Goal: Information Seeking & Learning: Find specific page/section

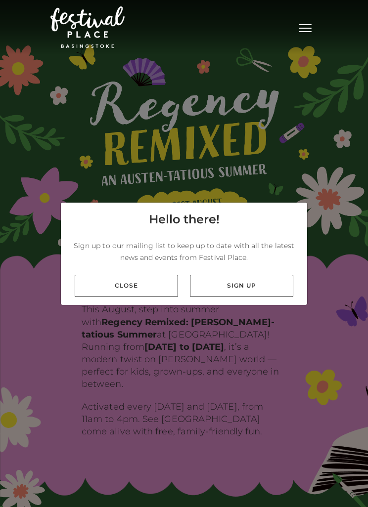
click at [155, 297] on link "Close" at bounding box center [126, 286] width 103 height 22
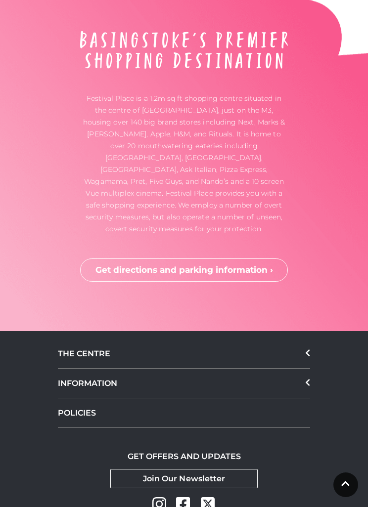
scroll to position [2844, 0]
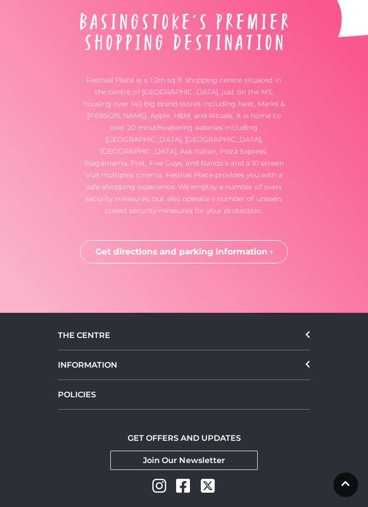
click at [300, 321] on div "THE CENTRE" at bounding box center [184, 336] width 252 height 30
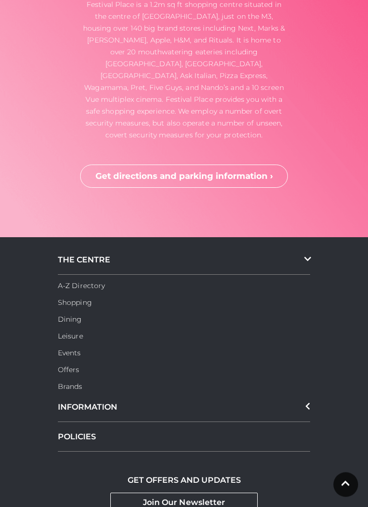
scroll to position [2924, 0]
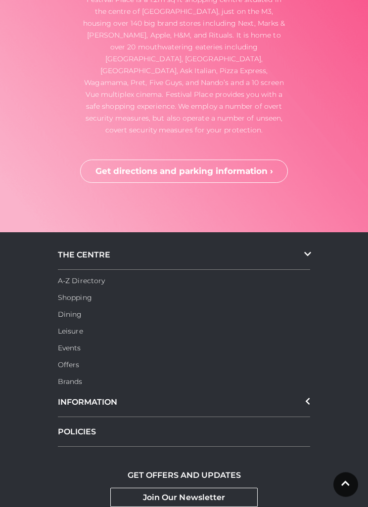
click at [303, 390] on div "INFORMATION" at bounding box center [184, 403] width 252 height 30
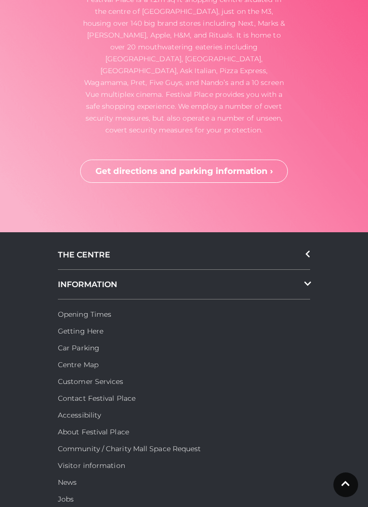
click at [105, 310] on link "Opening Times" at bounding box center [84, 314] width 53 height 9
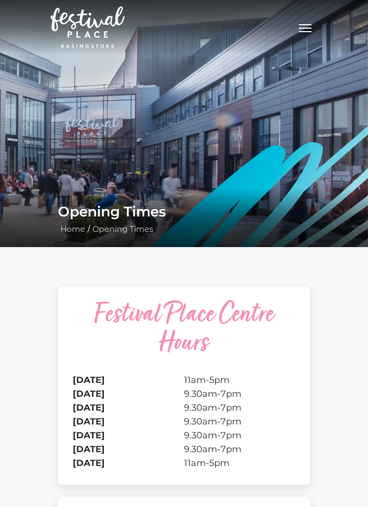
click at [296, 30] on button "Toggle navigation" at bounding box center [304, 27] width 25 height 14
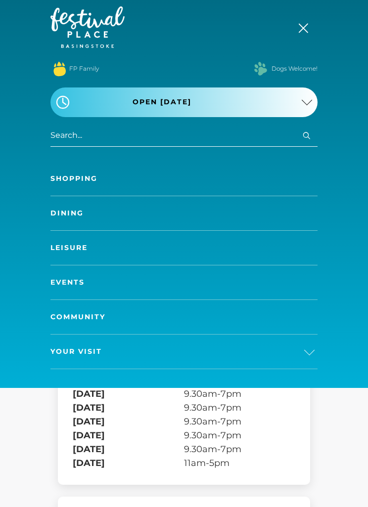
click at [121, 134] on input "search" at bounding box center [183, 135] width 267 height 22
type input "Bank holiday"
click at [306, 135] on button "Search" at bounding box center [306, 135] width 12 height 12
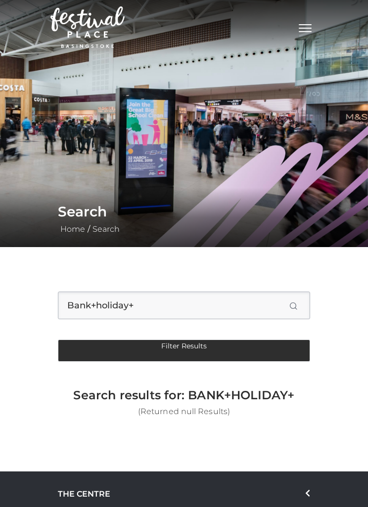
click at [86, 217] on h1 "Search" at bounding box center [184, 212] width 252 height 24
click at [305, 28] on span "Toggle navigation" at bounding box center [304, 28] width 13 height 1
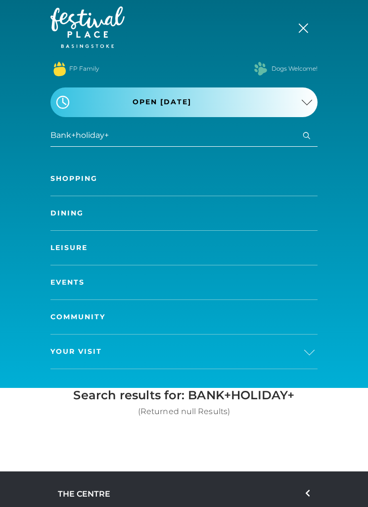
click at [106, 177] on link "Shopping" at bounding box center [183, 179] width 267 height 34
click at [133, 179] on link "Shopping" at bounding box center [183, 179] width 267 height 34
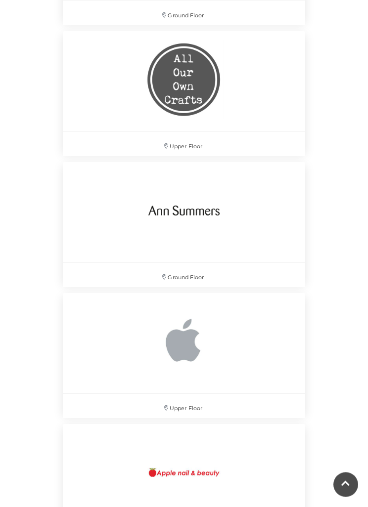
scroll to position [1260, 0]
click at [267, 115] on div "Upper Floor" at bounding box center [184, 92] width 242 height 121
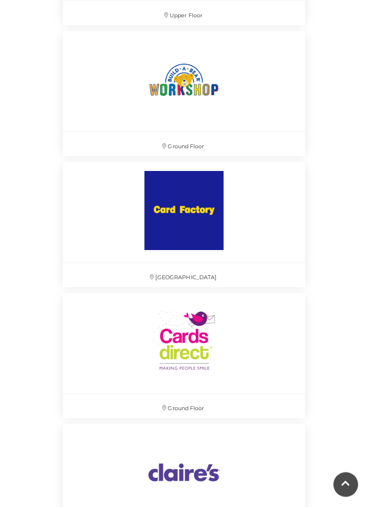
scroll to position [2439, 0]
click at [207, 144] on p "Ground Floor" at bounding box center [184, 144] width 242 height 24
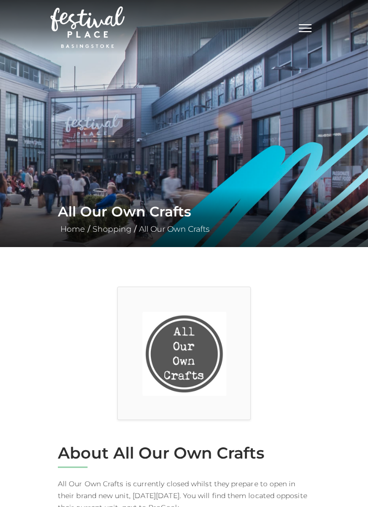
click at [206, 122] on img at bounding box center [184, 123] width 368 height 247
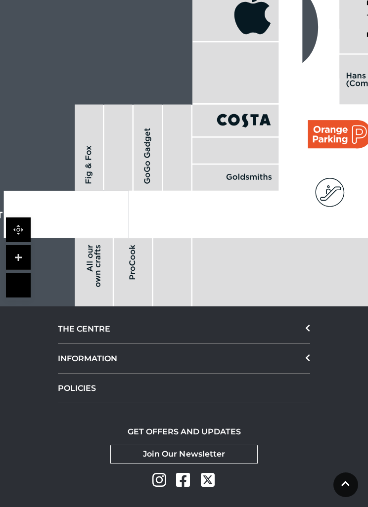
scroll to position [894, 0]
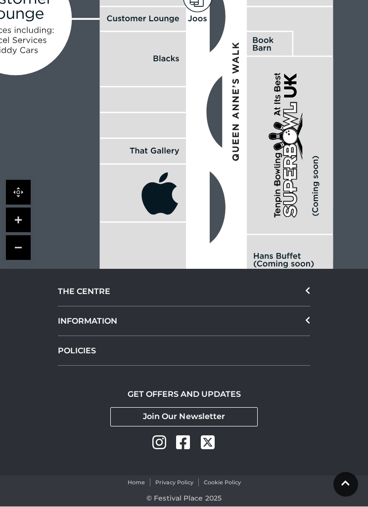
scroll to position [926, 0]
click at [342, 483] on icon at bounding box center [345, 483] width 8 height 9
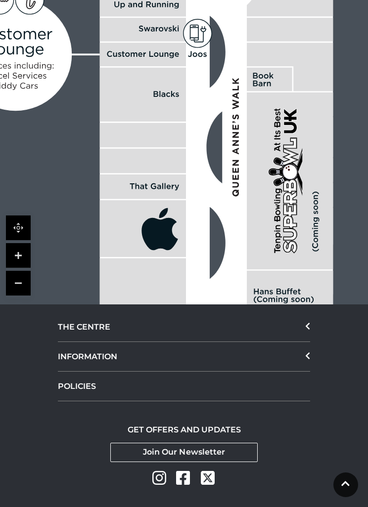
scroll to position [894, 0]
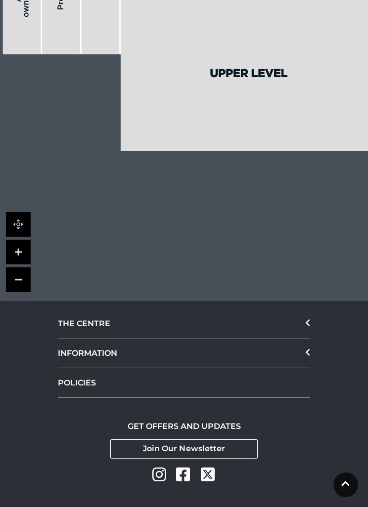
click at [321, 329] on div "THE CENTRE A-Z Directory Shopping Dining Leisure Events Offers Brands INFORMATI…" at bounding box center [184, 404] width 368 height 206
click at [300, 345] on div "INFORMATION" at bounding box center [184, 353] width 252 height 30
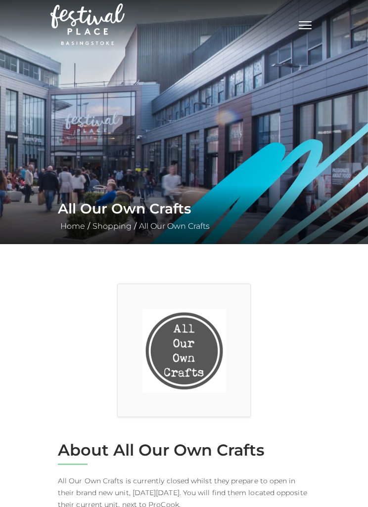
scroll to position [0, 0]
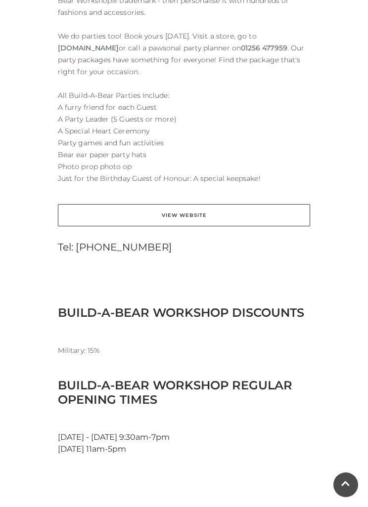
scroll to position [515, 0]
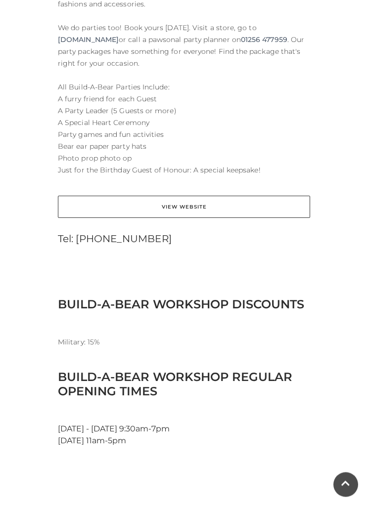
click at [212, 202] on link "View Website" at bounding box center [184, 207] width 252 height 22
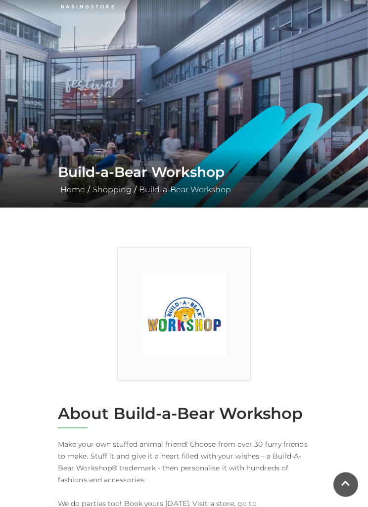
scroll to position [0, 0]
